Goal: Task Accomplishment & Management: Use online tool/utility

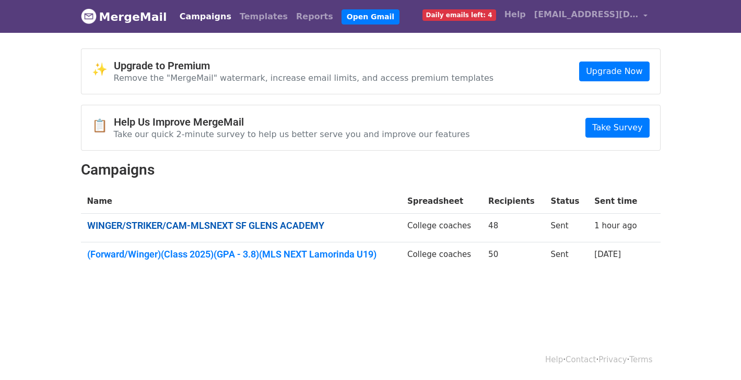
click at [281, 226] on link "WINGER/STRIKER/CAM-MLSNEXT SF GLENS ACADEMY" at bounding box center [240, 225] width 307 height 11
click at [462, 14] on span "Daily emails left: 4" at bounding box center [459, 14] width 74 height 11
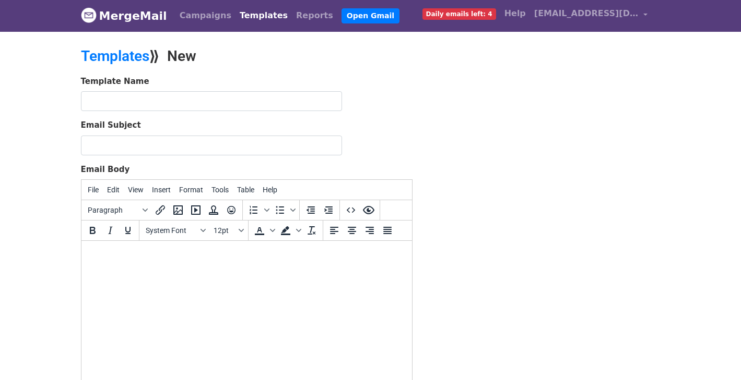
scroll to position [1, 0]
click at [153, 270] on html at bounding box center [246, 256] width 330 height 28
click at [91, 253] on body at bounding box center [246, 255] width 314 height 11
paste body
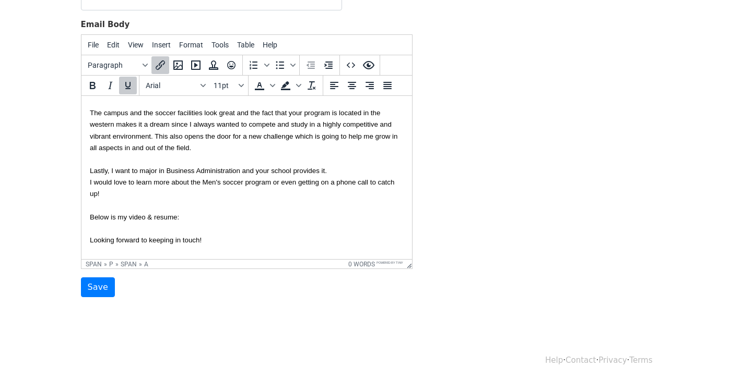
scroll to position [60, 0]
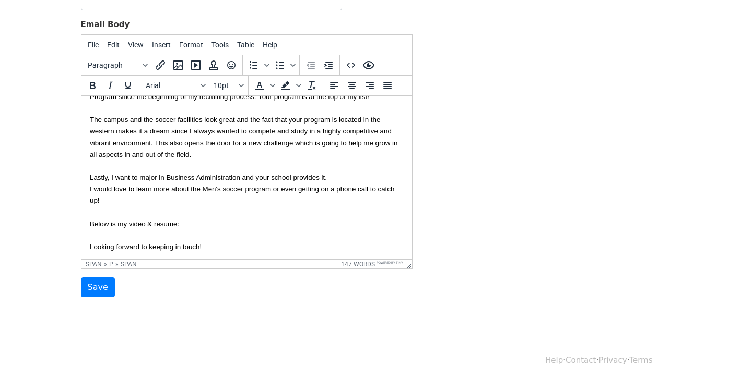
click at [264, 241] on p "Looking forward to keeping in touch!" at bounding box center [246, 246] width 314 height 11
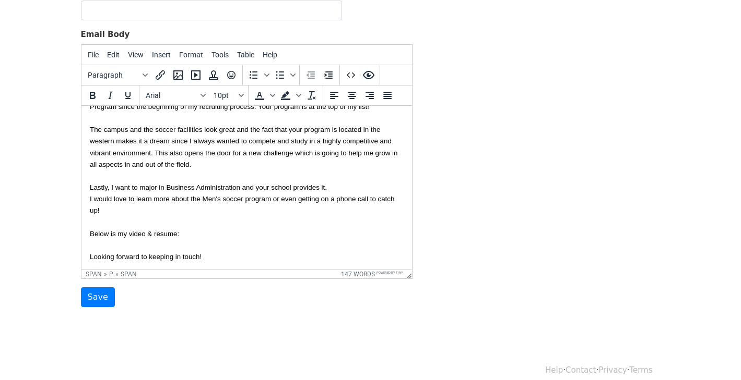
drag, startPoint x: 86, startPoint y: 124, endPoint x: 288, endPoint y: 309, distance: 273.7
click at [288, 306] on html "Hey Coaching staff, I hope you are doing well. I've had a significant interest …" at bounding box center [246, 176] width 330 height 260
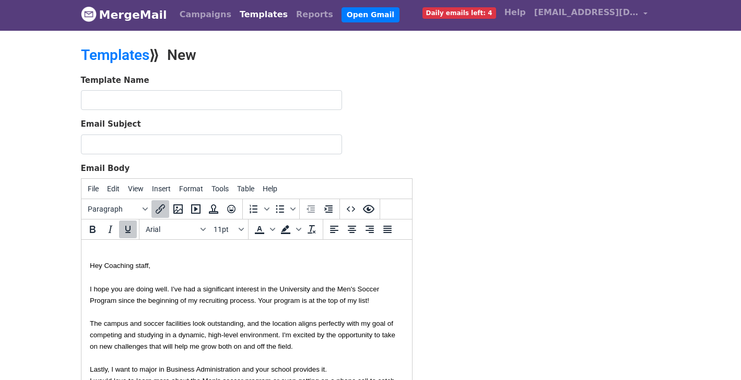
scroll to position [0, 0]
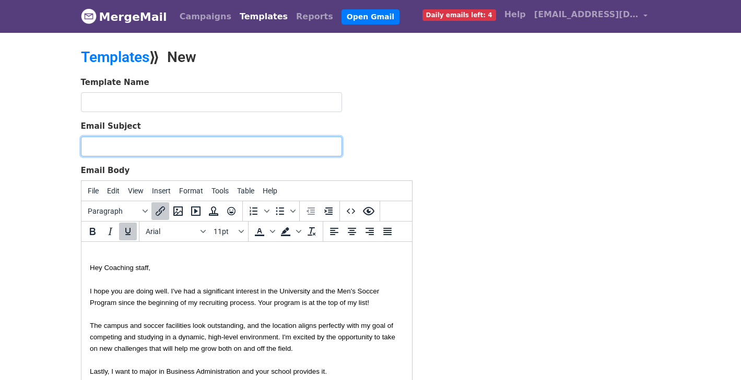
click at [171, 150] on input "Email Subject" at bounding box center [211, 147] width 261 height 20
type input "WINGER/STRIKER/CAM-MLSNEXT SF GLENS ACADEMY"
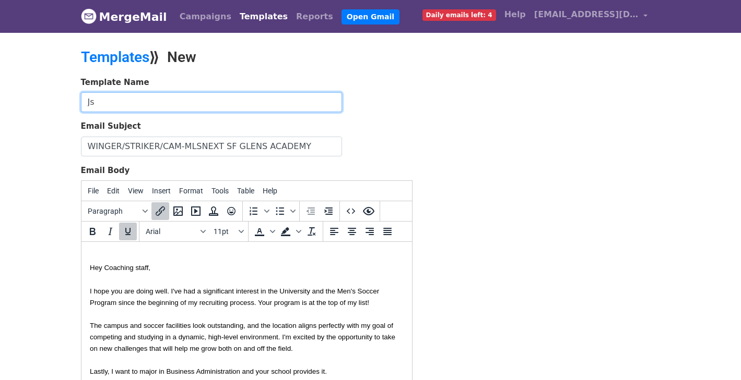
type input "J"
click at [196, 105] on input "text" at bounding box center [211, 102] width 261 height 20
type input "Jaime Magallanes"
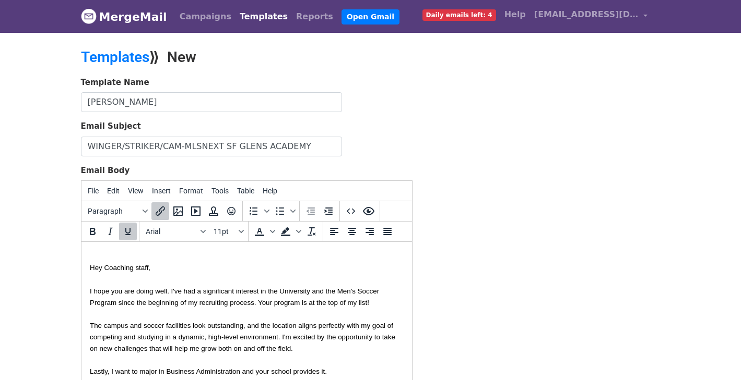
click at [389, 132] on div "Email Subject WINGER/STRIKER/CAM-MLSNEXT SF GLENS ACADEMY" at bounding box center [246, 139] width 331 height 36
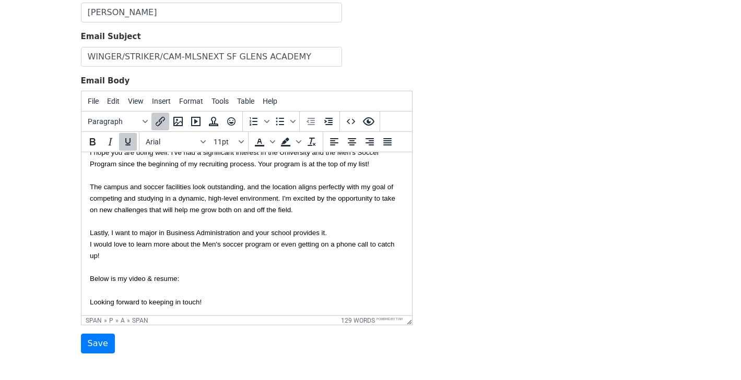
scroll to position [49, 0]
click at [234, 145] on span "11pt" at bounding box center [224, 142] width 23 height 8
click at [239, 187] on div "12pt" at bounding box center [230, 195] width 40 height 17
click at [235, 142] on span "11pt" at bounding box center [224, 142] width 23 height 8
click at [236, 191] on div "12pt" at bounding box center [238, 195] width 15 height 13
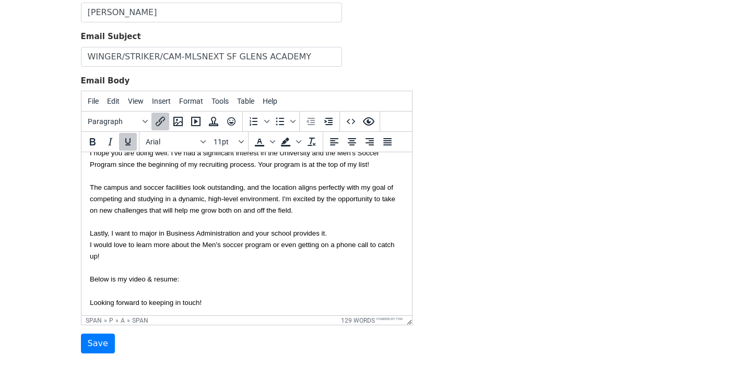
click at [228, 192] on p "The campus and soccer facilities look outstanding, and the location aligns perf…" at bounding box center [246, 199] width 314 height 34
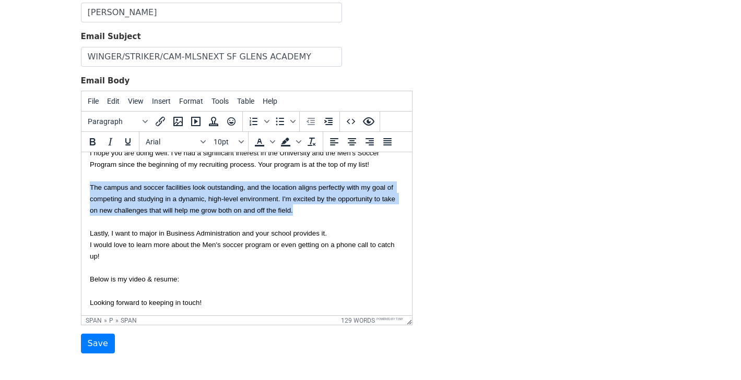
click at [228, 192] on p "The campus and soccer facilities look outstanding, and the location aligns perf…" at bounding box center [246, 199] width 314 height 34
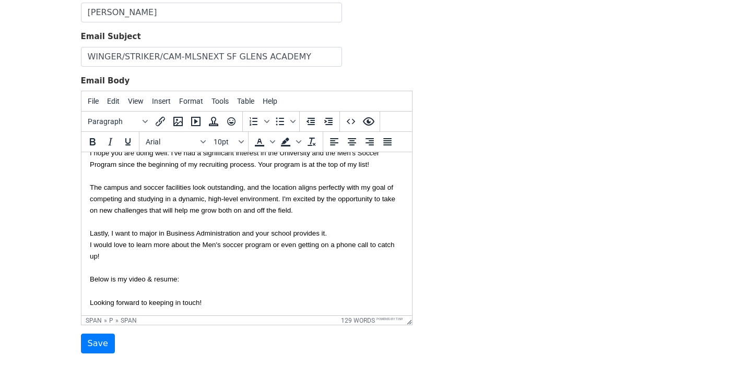
click at [304, 216] on p at bounding box center [246, 221] width 314 height 11
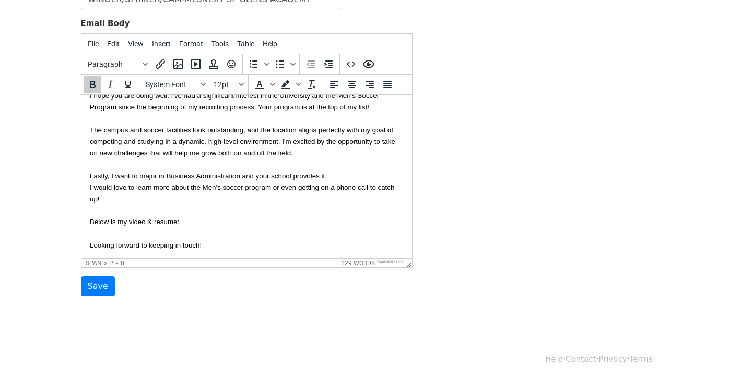
scroll to position [146, 0]
click at [100, 292] on input "Save" at bounding box center [98, 288] width 34 height 20
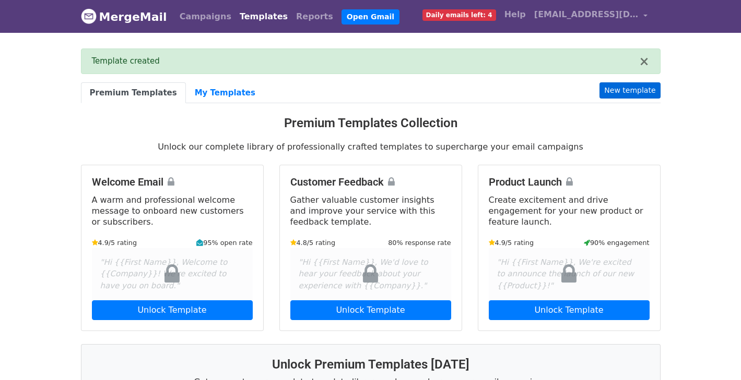
click at [626, 88] on link "New template" at bounding box center [629, 90] width 61 height 16
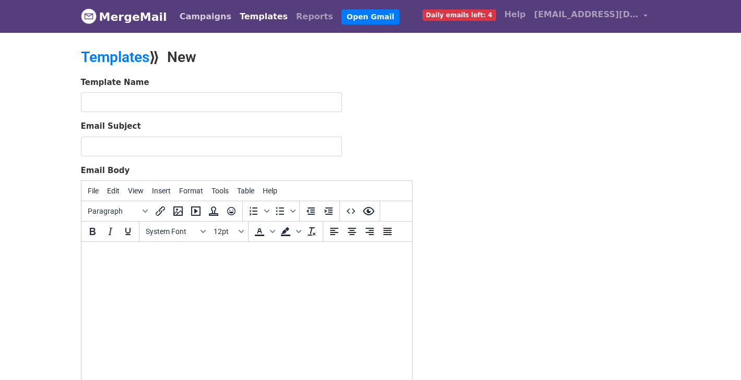
click at [206, 24] on link "Campaigns" at bounding box center [205, 16] width 60 height 21
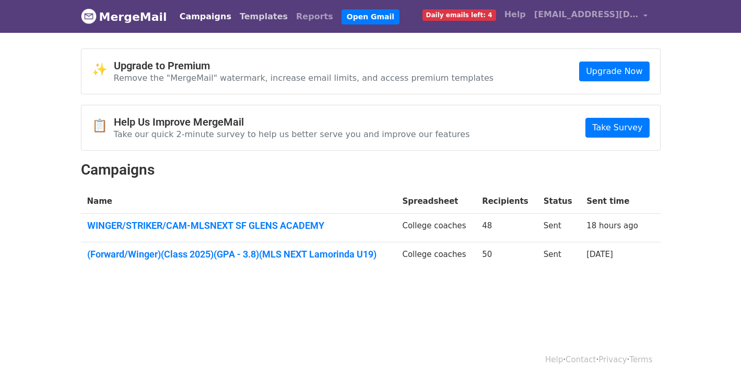
click at [248, 16] on link "Templates" at bounding box center [263, 16] width 56 height 21
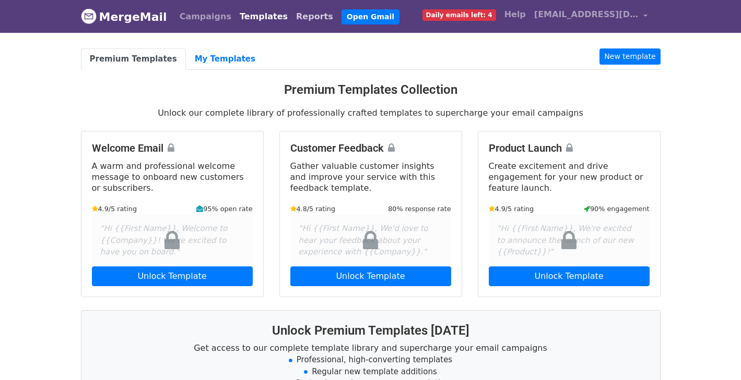
click at [296, 19] on link "Reports" at bounding box center [314, 16] width 45 height 21
click at [254, 17] on link "Templates" at bounding box center [263, 16] width 56 height 21
click at [213, 61] on link "My Templates" at bounding box center [225, 59] width 78 height 21
